Goal: Navigation & Orientation: Find specific page/section

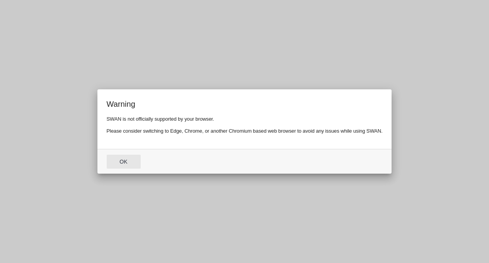
click at [123, 163] on button "Ok" at bounding box center [124, 162] width 34 height 14
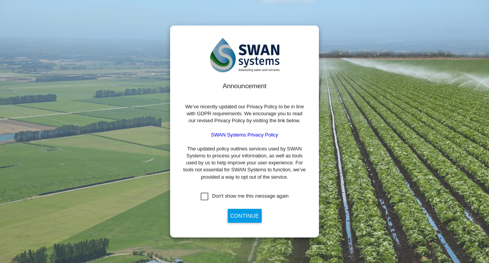
click at [207, 198] on div "Don't show me this message again" at bounding box center [204, 196] width 8 height 8
click at [249, 216] on button "Continue" at bounding box center [245, 216] width 34 height 14
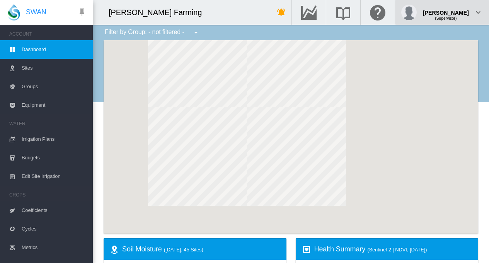
click at [463, 17] on div "(Supervisor)" at bounding box center [446, 16] width 46 height 8
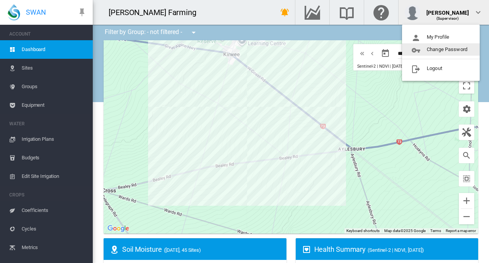
click at [461, 12] on md-backdrop at bounding box center [244, 131] width 489 height 263
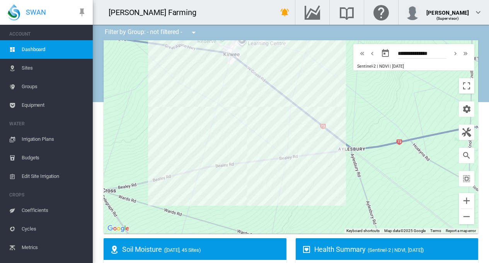
click at [32, 158] on span "Budgets" at bounding box center [54, 157] width 65 height 19
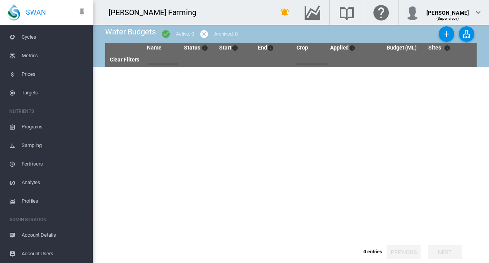
scroll to position [192, 0]
click at [32, 200] on span "Profiles" at bounding box center [54, 201] width 65 height 19
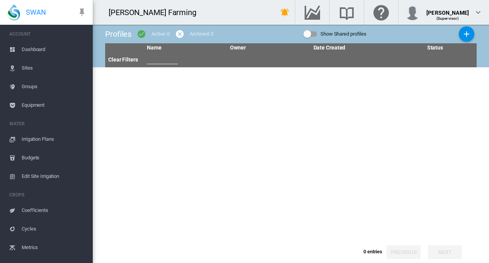
click at [39, 49] on span "Dashboard" at bounding box center [54, 49] width 65 height 19
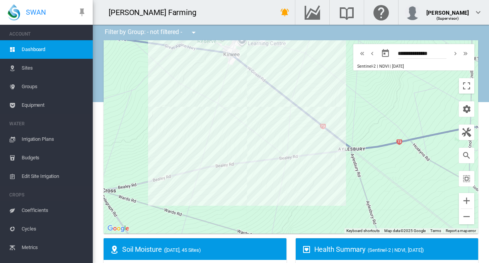
click at [332, 166] on div at bounding box center [291, 136] width 374 height 193
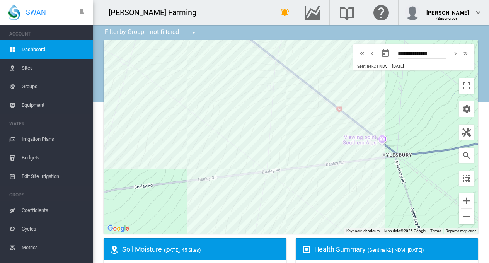
drag, startPoint x: 314, startPoint y: 152, endPoint x: 344, endPoint y: 177, distance: 38.7
click at [344, 177] on div at bounding box center [291, 136] width 374 height 193
click at [461, 53] on md-icon "icon-chevron-double-right" at bounding box center [465, 53] width 8 height 9
click at [365, 53] on md-icon "icon-chevron-left" at bounding box center [369, 53] width 8 height 9
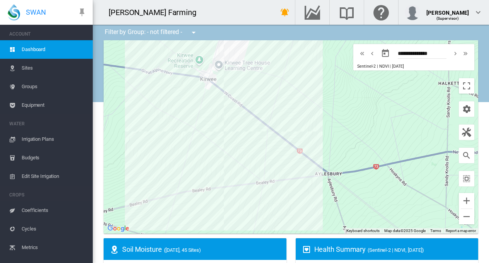
click at [451, 54] on md-icon "icon-chevron-right" at bounding box center [455, 53] width 8 height 9
click at [365, 53] on md-icon "icon-chevron-left" at bounding box center [369, 53] width 8 height 9
click at [368, 53] on md-icon "icon-chevron-left" at bounding box center [372, 53] width 8 height 9
click at [451, 53] on md-icon "icon-chevron-right" at bounding box center [455, 53] width 8 height 9
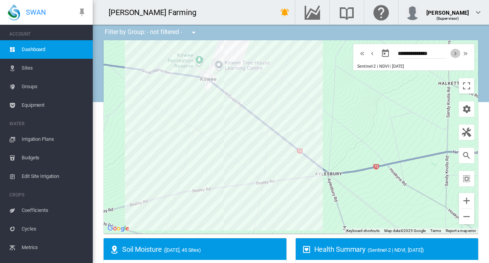
type input "**********"
click at [273, 206] on div "[PERSON_NAME] (9.46 Ha)" at bounding box center [291, 136] width 374 height 193
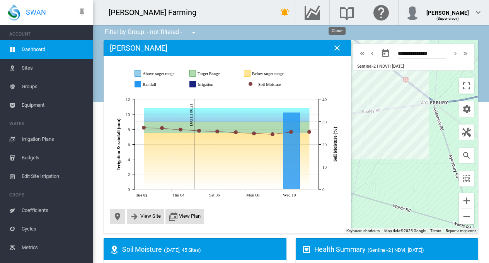
click at [335, 49] on md-icon "icon-close" at bounding box center [336, 47] width 9 height 9
